Goal: Task Accomplishment & Management: Manage account settings

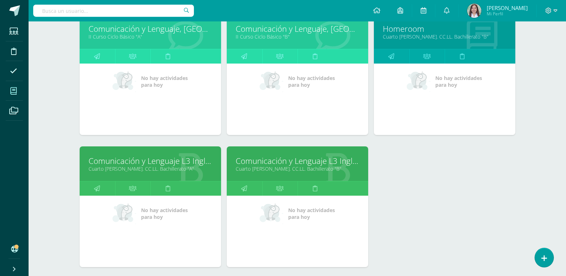
scroll to position [138, 0]
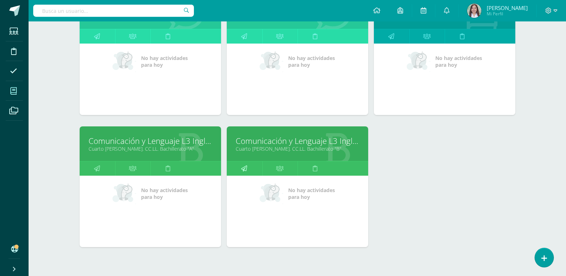
click at [247, 175] on icon at bounding box center [244, 168] width 6 height 14
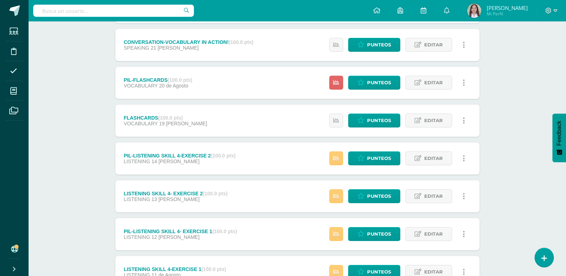
scroll to position [923, 0]
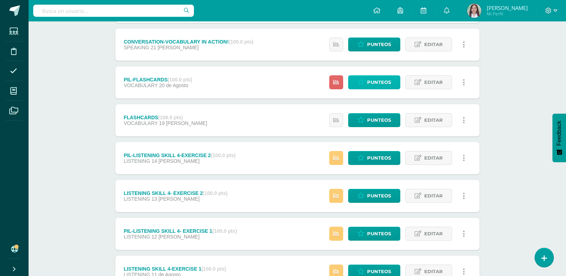
click at [376, 89] on span "Punteos" at bounding box center [379, 82] width 24 height 13
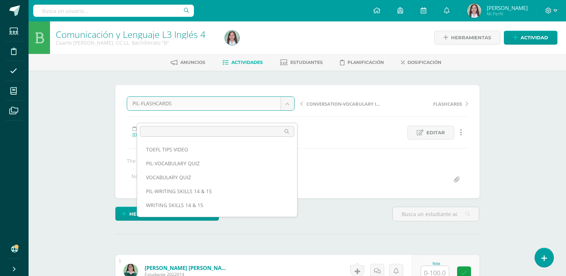
scroll to position [260, 0]
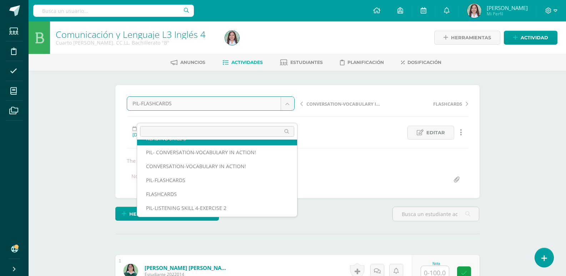
scroll to position [290, 0]
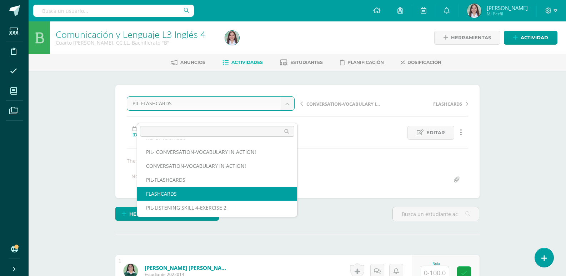
select select "/dashboard/teacher/grade-activity/260178/"
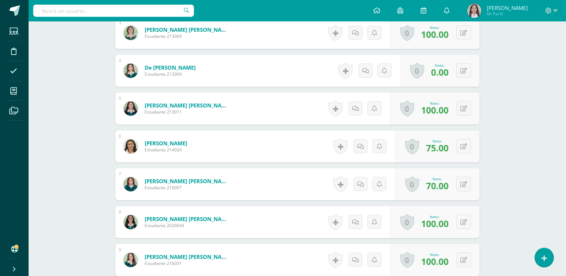
scroll to position [313, 0]
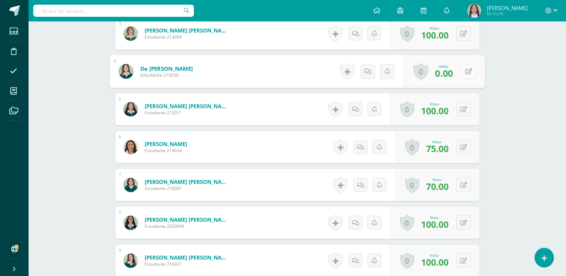
click at [463, 79] on button at bounding box center [468, 71] width 15 height 15
type input "100"
click at [450, 81] on link at bounding box center [449, 74] width 14 height 14
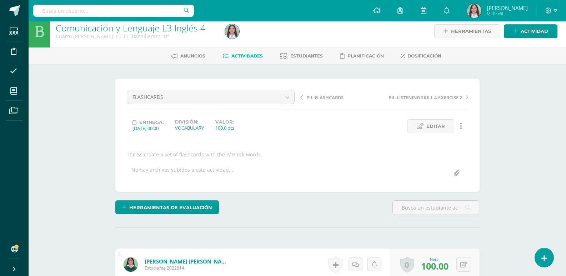
scroll to position [0, 0]
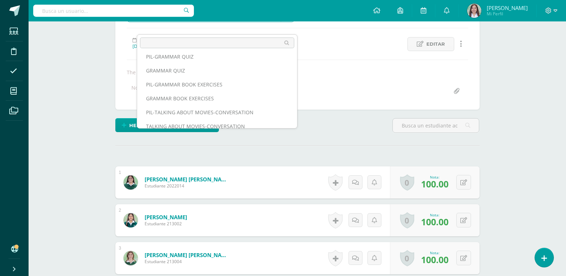
scroll to position [119, 0]
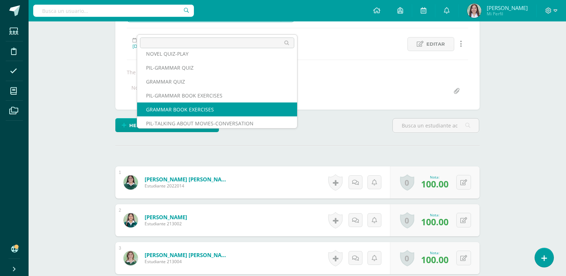
select select "/dashboard/teacher/grade-activity/260201/"
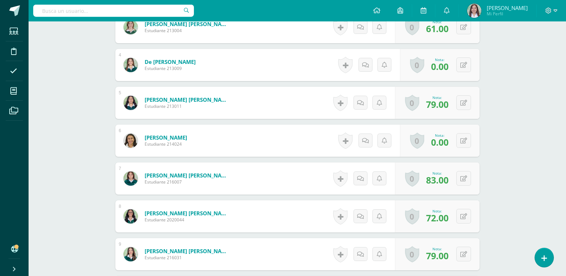
scroll to position [320, 0]
click at [467, 72] on button at bounding box center [468, 64] width 15 height 15
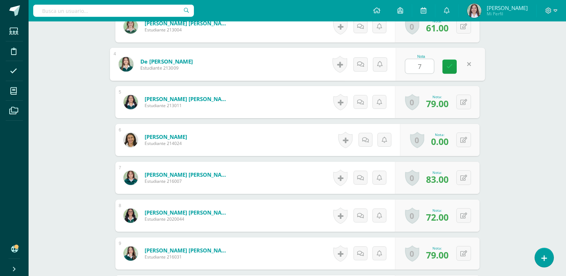
type input "78"
click at [450, 74] on link at bounding box center [449, 67] width 14 height 14
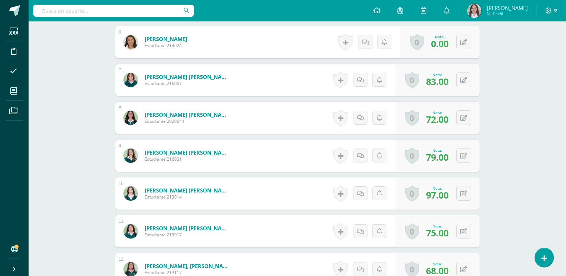
scroll to position [418, 0]
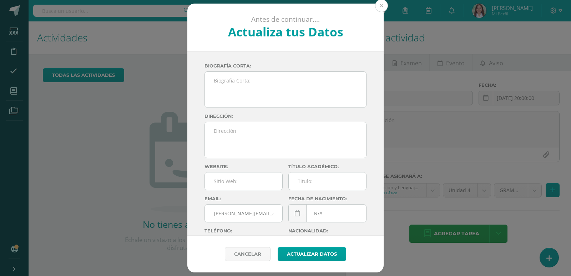
click at [377, 1] on button at bounding box center [381, 5] width 13 height 13
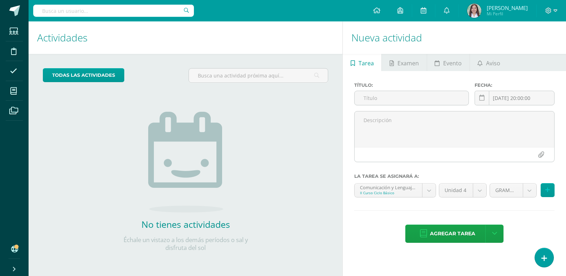
click at [271, 134] on div "todas las Actividades No tienes actividades Échale un vistazo a los demás perío…" at bounding box center [186, 164] width 314 height 221
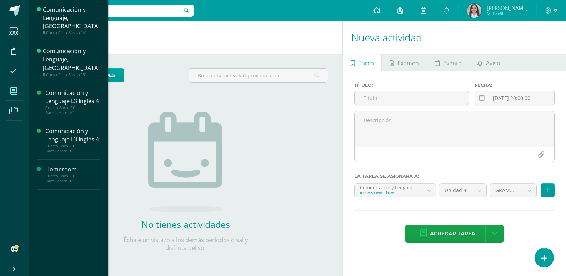
click at [10, 94] on span at bounding box center [14, 91] width 16 height 16
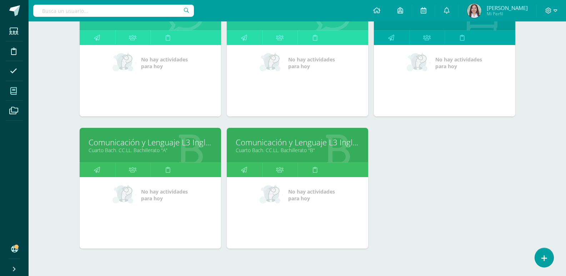
scroll to position [195, 0]
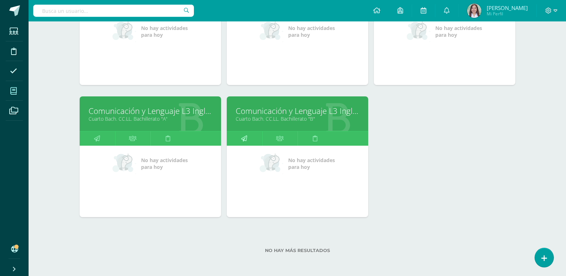
click at [247, 131] on icon at bounding box center [244, 138] width 6 height 14
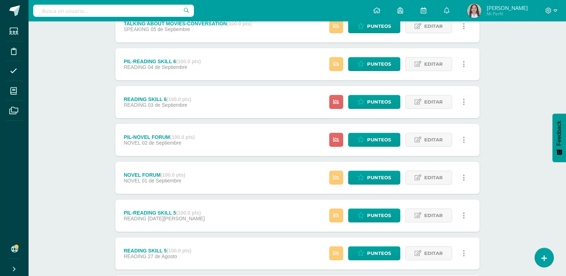
scroll to position [642, 0]
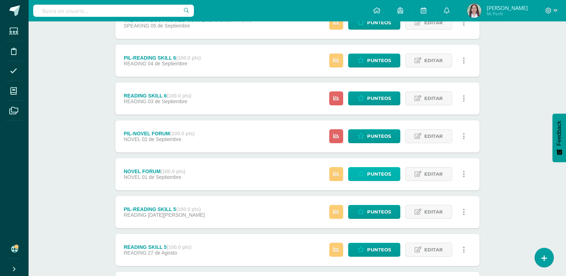
click at [382, 181] on span "Punteos" at bounding box center [379, 173] width 24 height 13
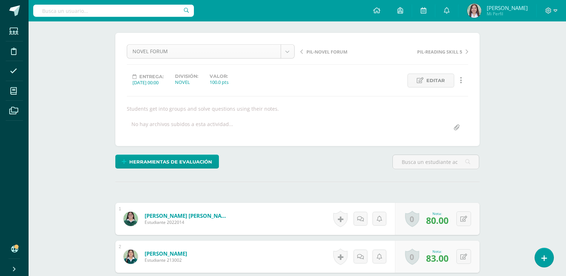
scroll to position [190, 0]
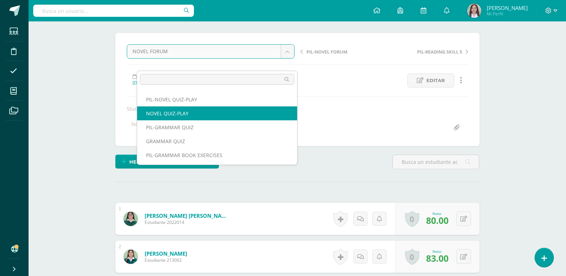
select select "/dashboard/teacher/grade-activity/260210/"
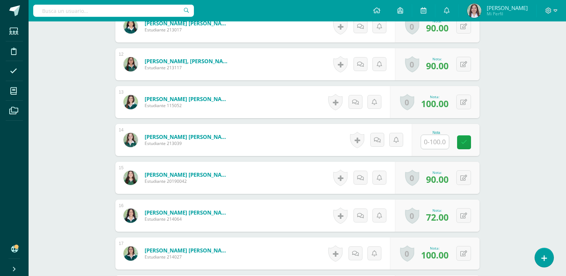
scroll to position [624, 0]
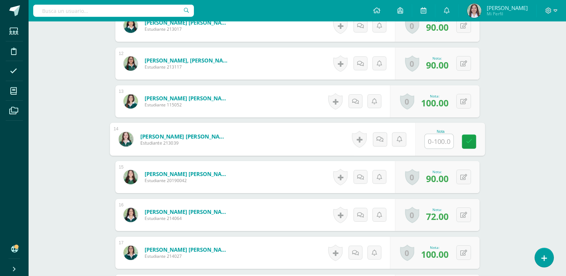
click at [440, 148] on input "text" at bounding box center [438, 141] width 29 height 14
type input "100"
click at [469, 145] on icon at bounding box center [468, 141] width 6 height 6
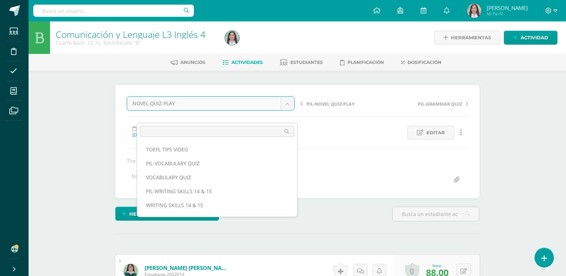
scroll to position [51, 0]
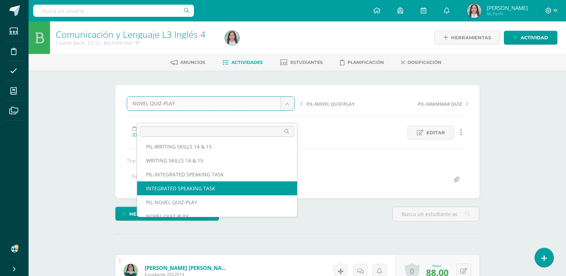
select select "/dashboard/teacher/grade-activity/260213/"
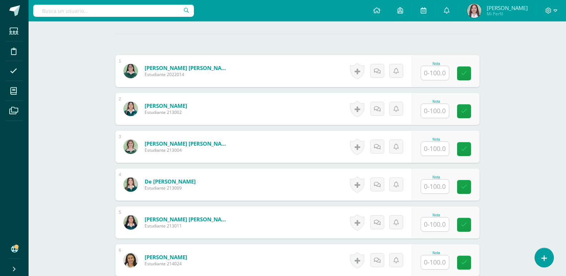
scroll to position [200, 0]
click at [437, 80] on input "text" at bounding box center [438, 73] width 29 height 14
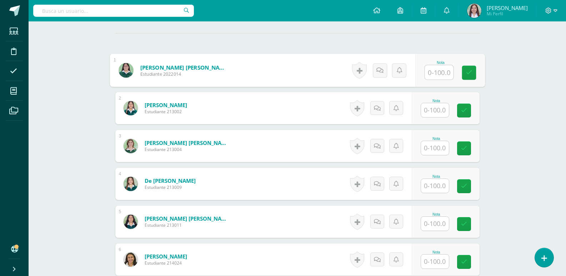
scroll to position [201, 0]
type input "74"
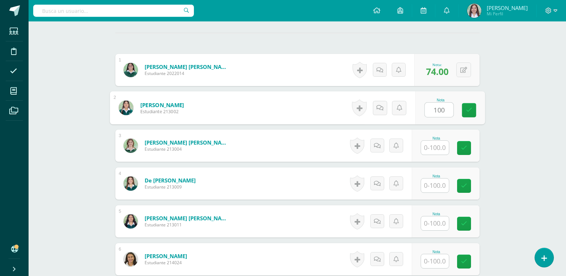
type input "100"
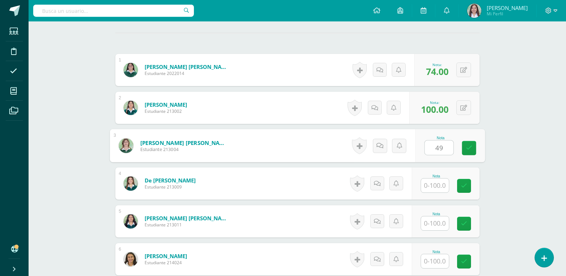
type input "49"
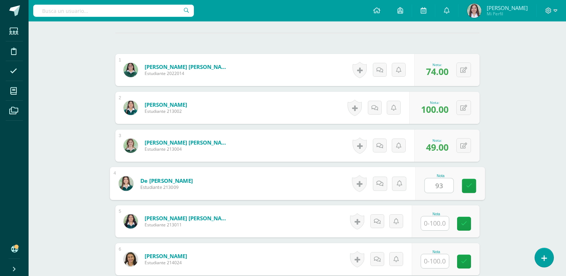
type input "93"
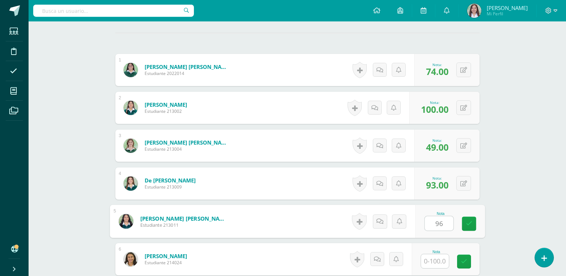
type input "96"
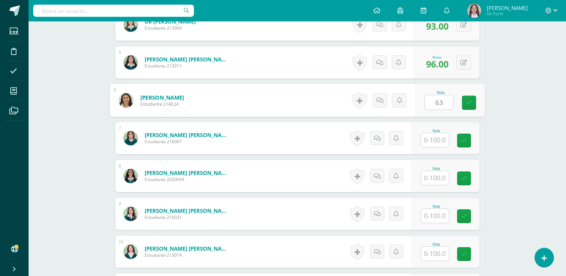
type input "63"
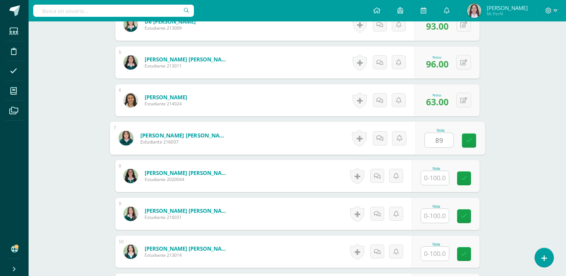
type input "89"
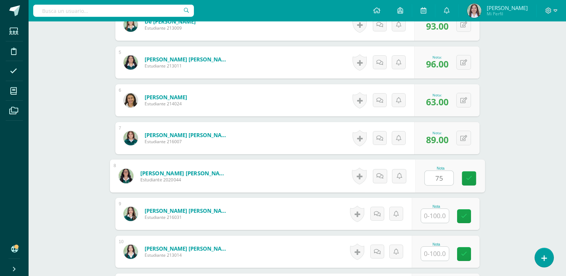
type input "75"
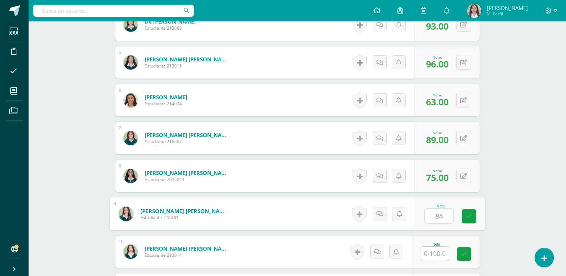
type input "84"
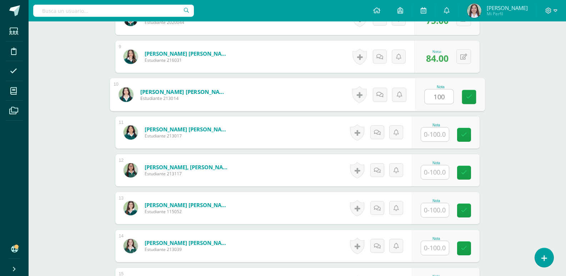
type input "100"
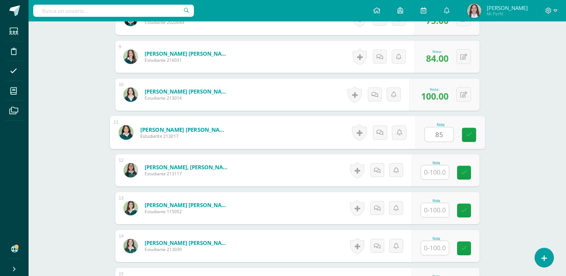
type input "85"
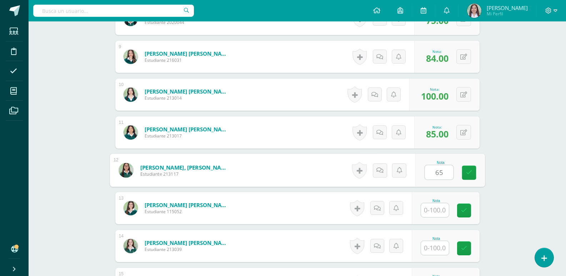
type input "65"
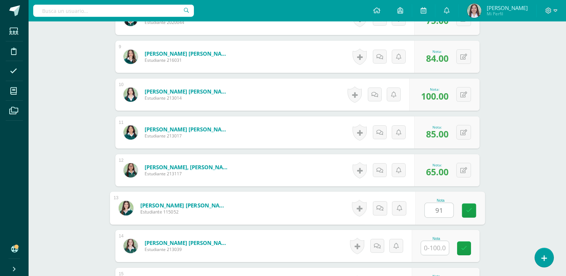
type input "91"
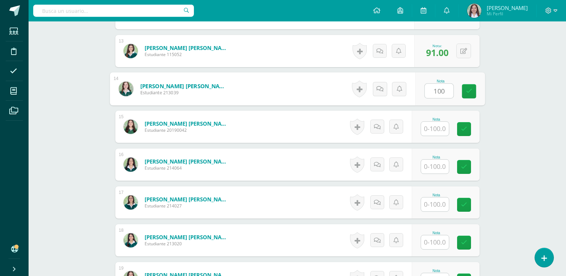
type input "100"
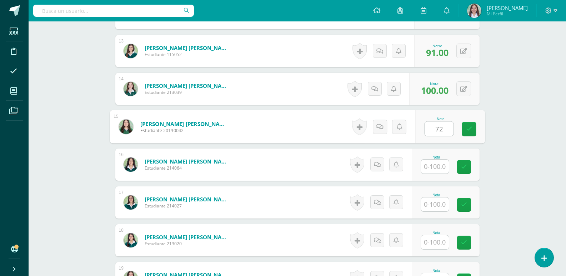
type input "72"
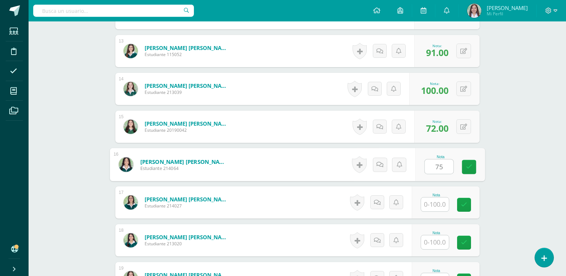
type input "75"
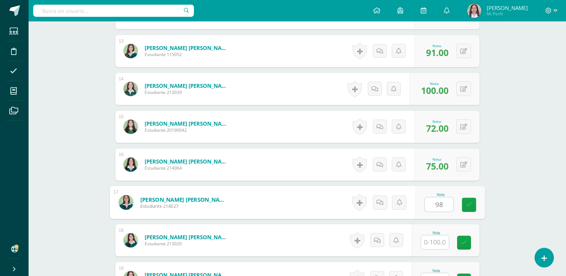
type input "98"
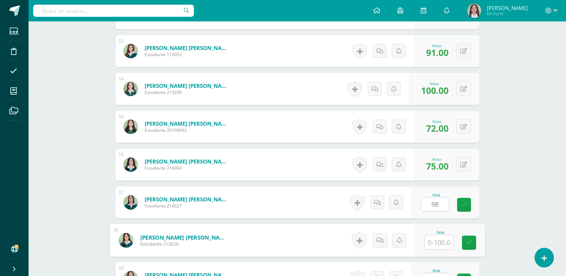
scroll to position [831, 0]
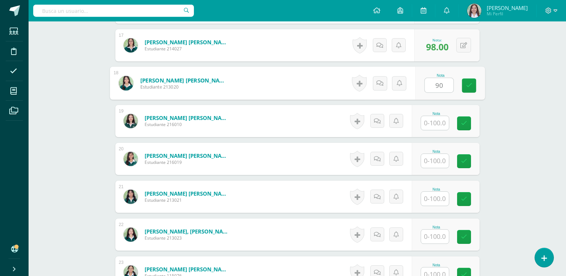
type input "90"
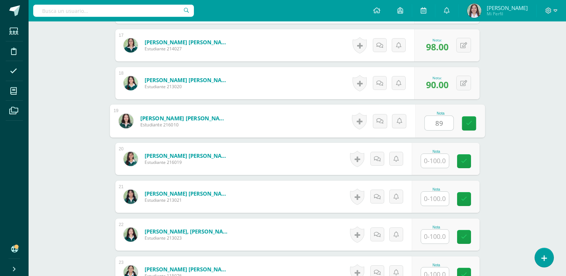
type input "89"
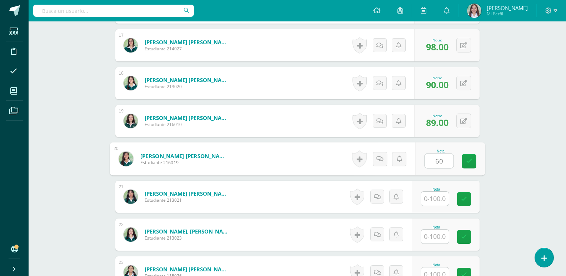
type input "60"
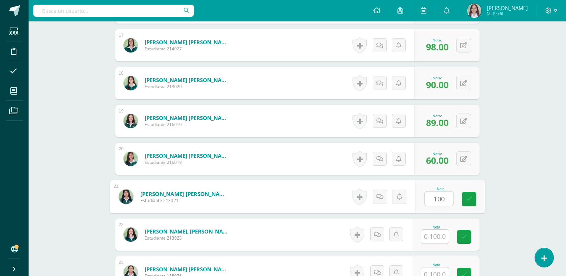
type input "100"
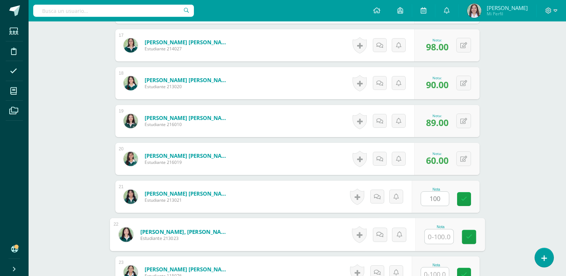
scroll to position [988, 0]
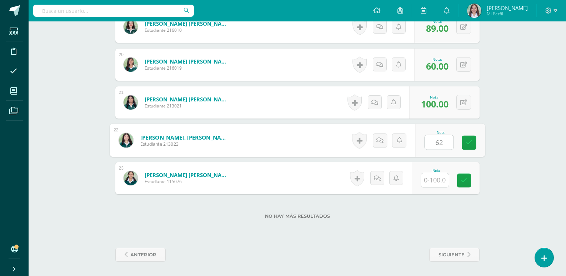
type input "62"
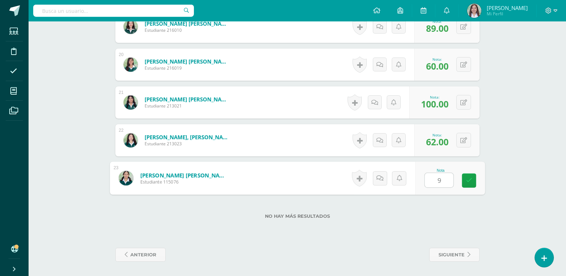
type input "96"
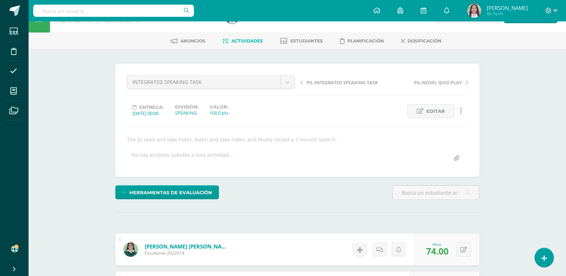
scroll to position [0, 0]
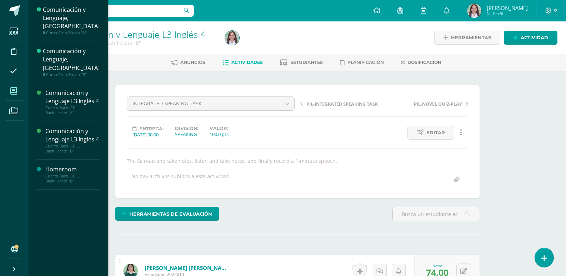
click at [22, 99] on span at bounding box center [14, 91] width 16 height 16
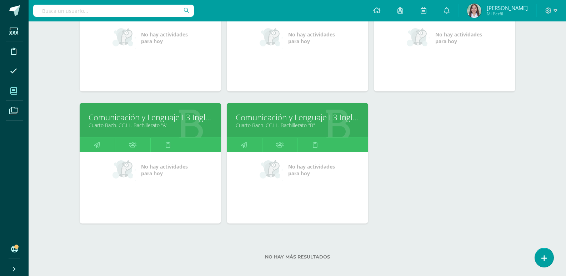
scroll to position [195, 0]
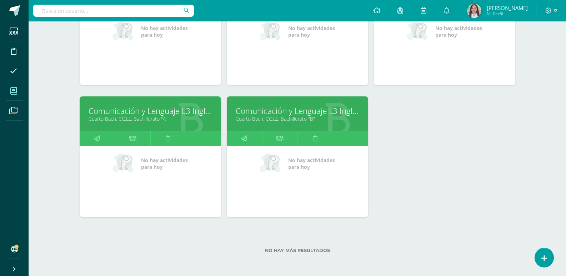
click at [289, 105] on link "Comunicación y Lenguaje L3 Inglés 4" at bounding box center [298, 110] width 124 height 11
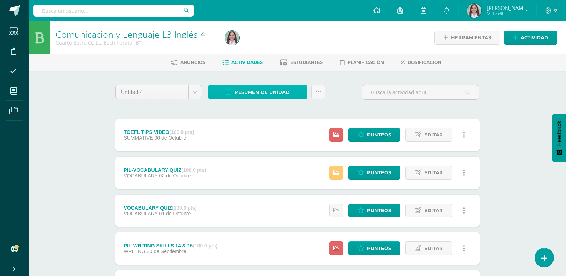
click at [286, 93] on span "Resumen de unidad" at bounding box center [262, 92] width 55 height 13
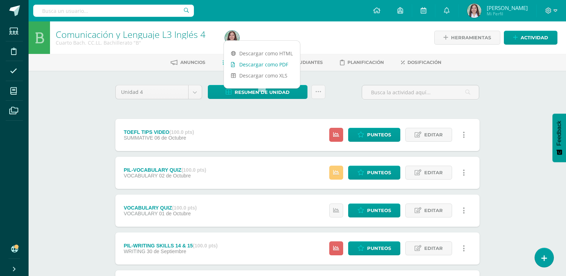
click at [284, 67] on link "Descargar como PDF" at bounding box center [262, 64] width 76 height 11
click at [88, 121] on div "Comunicación y Lenguaje L3 Inglés 4 Cuarto [PERSON_NAME]. CC.LL. Bachillerato "…" at bounding box center [297, 278] width 537 height 515
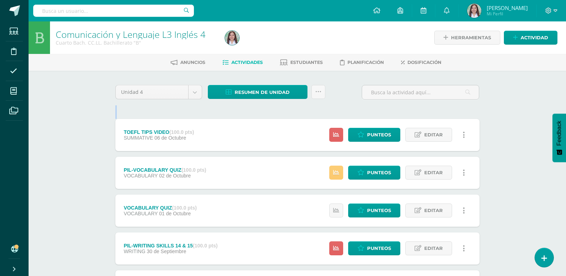
click at [88, 121] on div "Comunicación y Lenguaje L3 Inglés 4 Cuarto [PERSON_NAME]. CC.LL. Bachillerato "…" at bounding box center [297, 278] width 537 height 515
